Goal: Transaction & Acquisition: Book appointment/travel/reservation

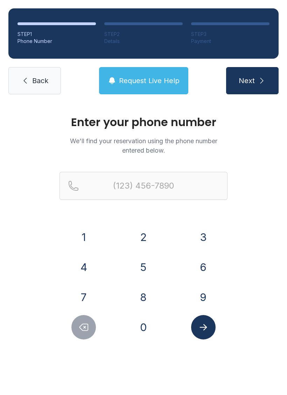
click at [82, 322] on button "Delete number" at bounding box center [83, 327] width 24 height 24
click at [200, 332] on icon "Submit lookup form" at bounding box center [203, 327] width 10 height 10
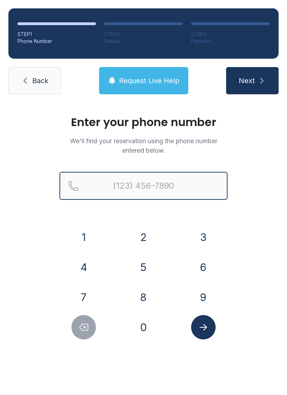
type input "("
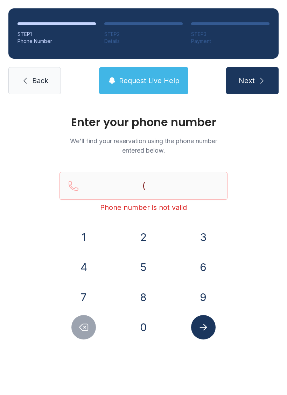
click at [37, 87] on link "Back" at bounding box center [34, 80] width 52 height 27
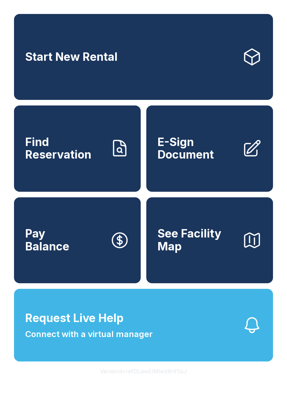
click at [154, 52] on link "Start New Rental" at bounding box center [143, 57] width 259 height 86
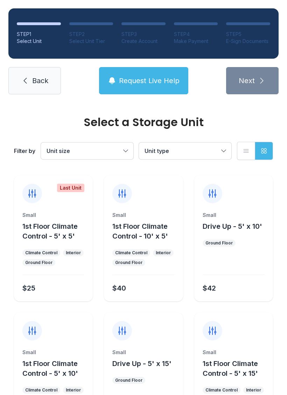
click at [216, 151] on span "Unit type" at bounding box center [181, 151] width 74 height 8
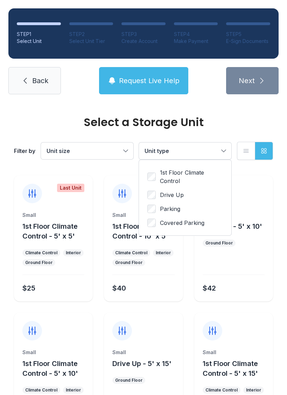
scroll to position [2, 0]
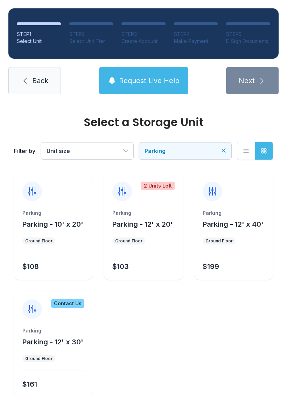
click at [142, 236] on div "Parking Parking - 12' x 20' Ground Floor $103" at bounding box center [143, 245] width 79 height 70
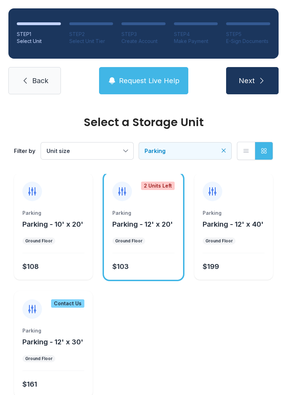
click at [252, 81] on span "Next" at bounding box center [246, 81] width 16 height 10
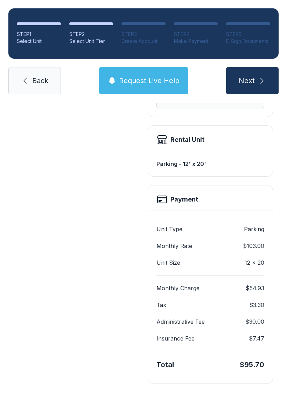
scroll to position [168, 0]
click at [251, 77] on span "Next" at bounding box center [246, 81] width 16 height 10
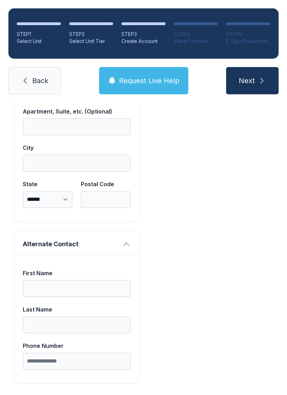
scroll to position [599, 0]
click at [49, 79] on link "Back" at bounding box center [34, 80] width 52 height 27
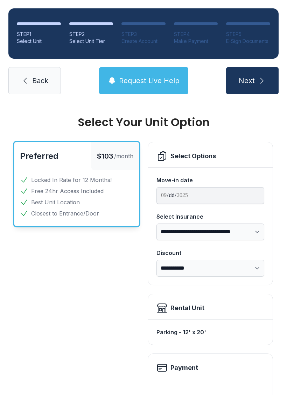
click at [39, 82] on span "Back" at bounding box center [40, 81] width 16 height 10
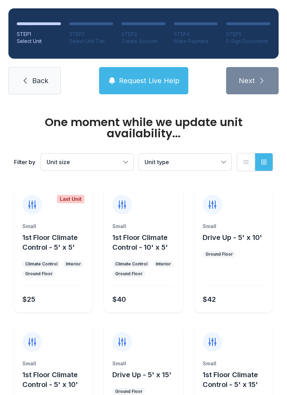
click at [39, 82] on span "Back" at bounding box center [40, 81] width 16 height 10
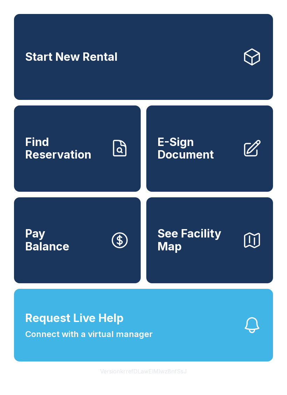
click at [43, 88] on link "Start New Rental" at bounding box center [143, 57] width 259 height 86
